Goal: Navigation & Orientation: Find specific page/section

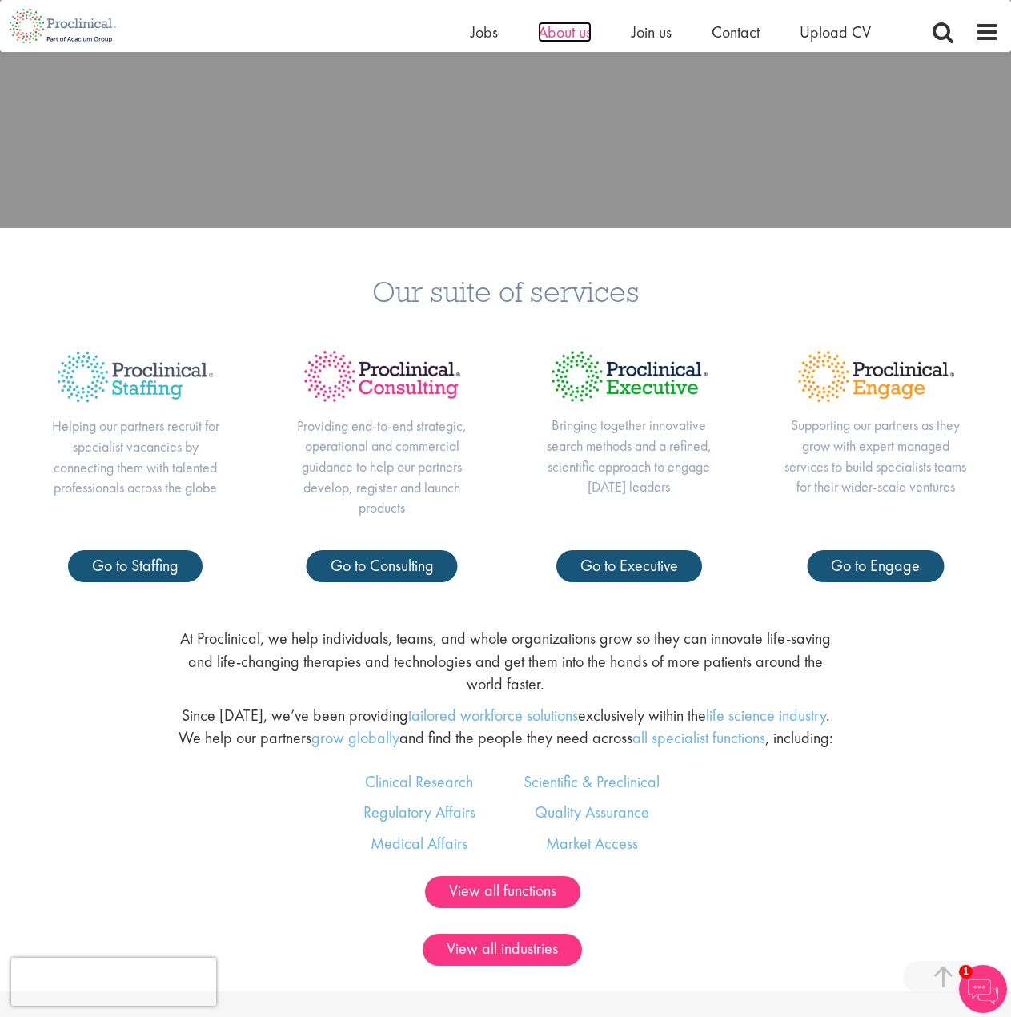
click at [562, 32] on span "About us" at bounding box center [565, 32] width 54 height 21
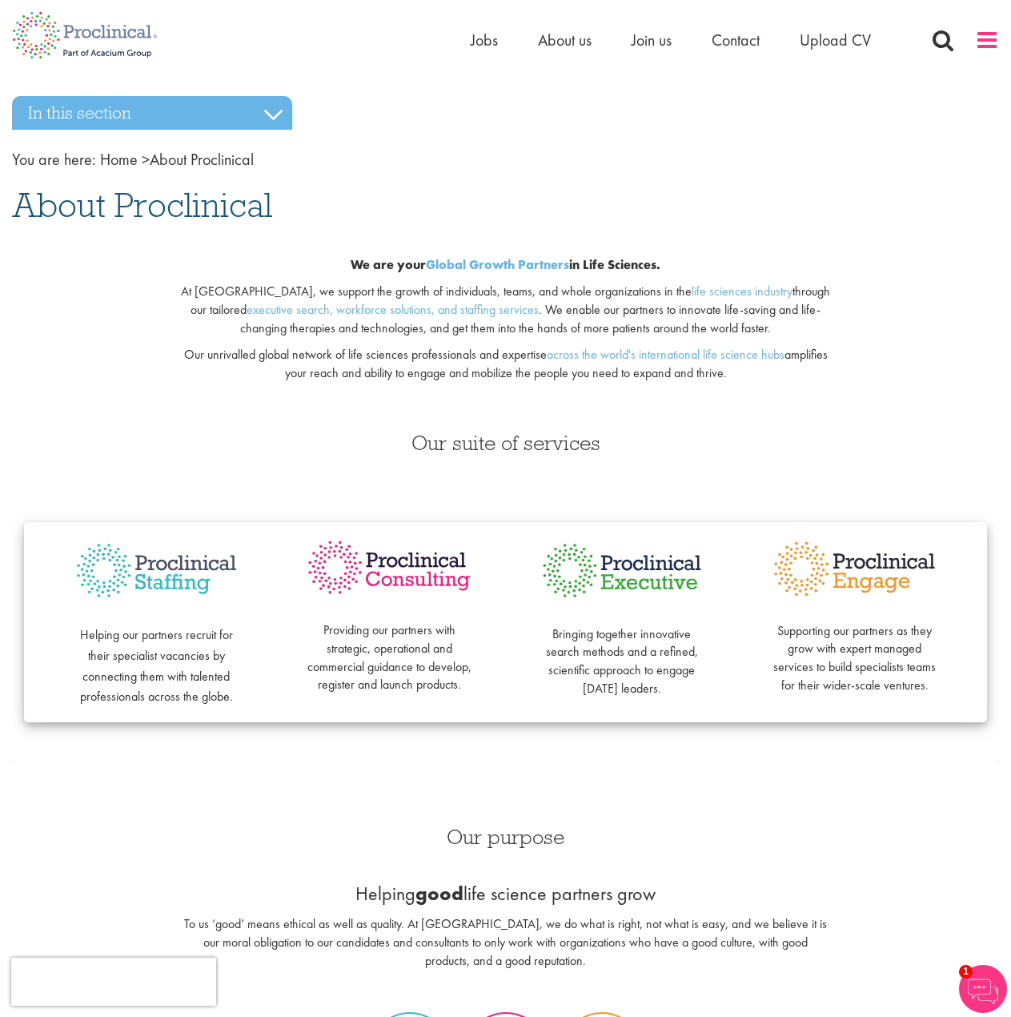
click at [983, 44] on span at bounding box center [987, 40] width 24 height 24
click at [983, 45] on span at bounding box center [987, 40] width 24 height 24
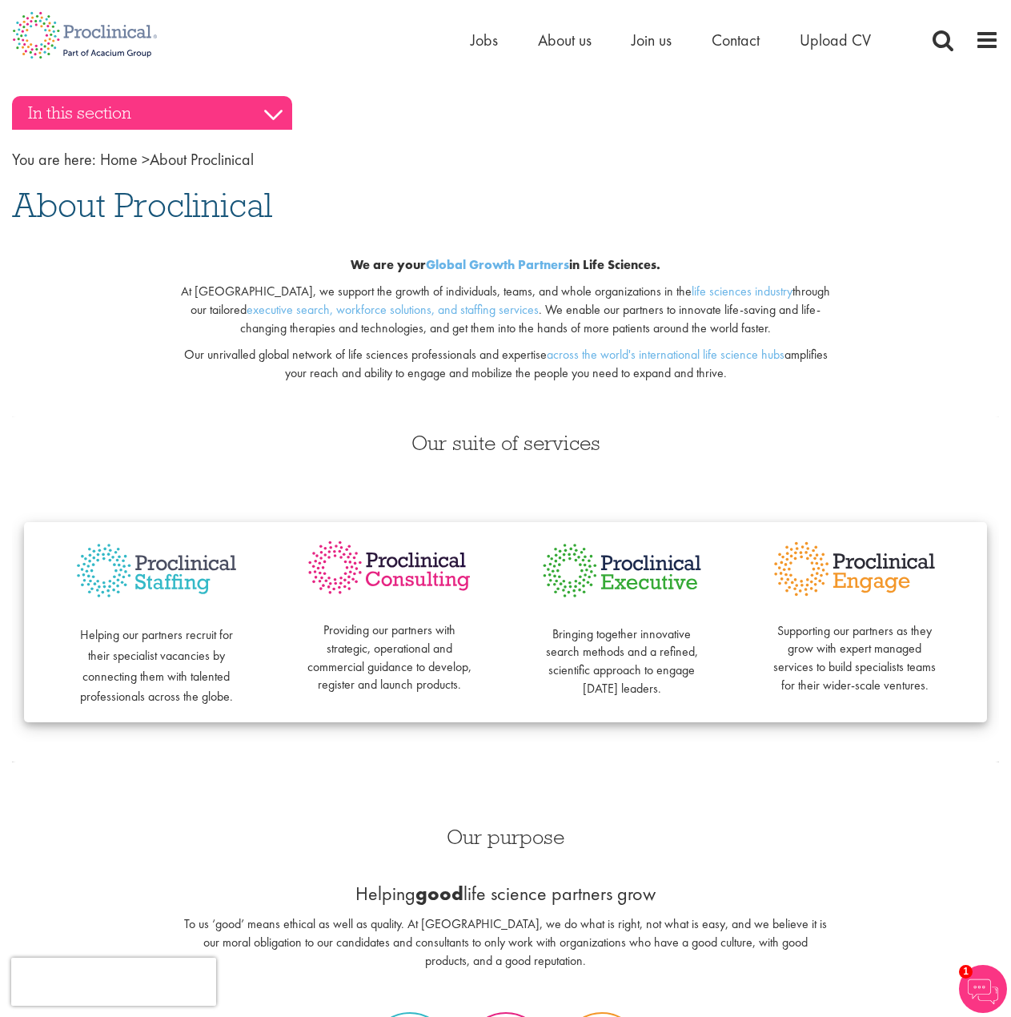
click at [275, 109] on h3 "In this section" at bounding box center [152, 113] width 280 height 34
click at [131, 207] on span "About Proclinical" at bounding box center [142, 204] width 260 height 43
